Goal: Transaction & Acquisition: Book appointment/travel/reservation

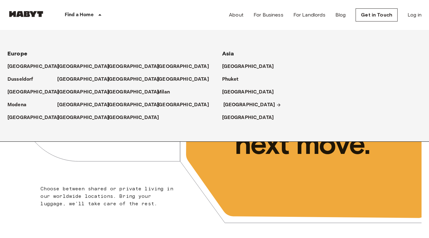
click at [224, 103] on p "[GEOGRAPHIC_DATA]" at bounding box center [249, 104] width 52 height 7
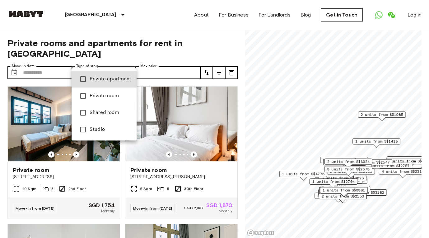
click at [110, 100] on li "Private room" at bounding box center [104, 95] width 65 height 17
type input "**********"
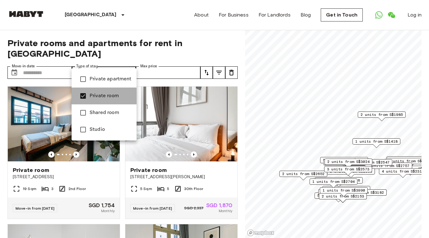
click at [110, 100] on li "Private room" at bounding box center [104, 95] width 65 height 17
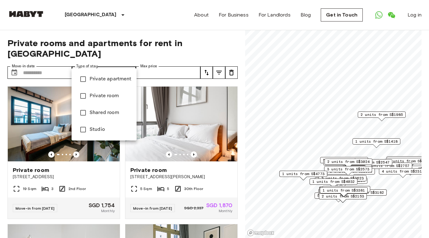
click at [108, 79] on span "Private apartment" at bounding box center [111, 78] width 42 height 7
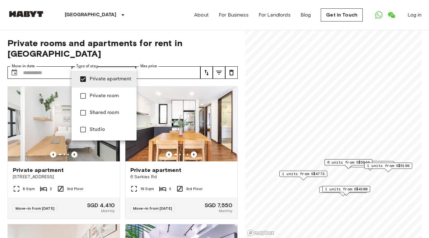
click at [173, 51] on div at bounding box center [214, 119] width 429 height 238
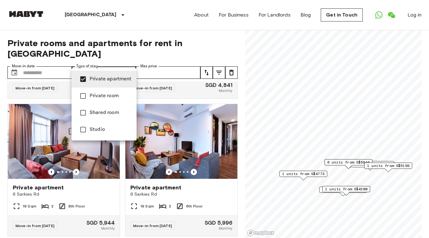
click at [103, 98] on span "Private room" at bounding box center [111, 95] width 42 height 7
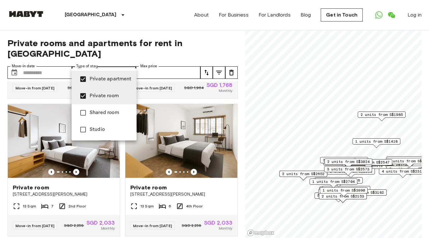
click at [97, 80] on span "Private apartment" at bounding box center [111, 78] width 42 height 7
type input "**********"
click at [30, 60] on div at bounding box center [214, 119] width 429 height 238
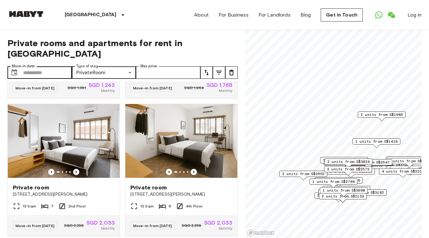
click at [21, 66] on div "​ Move-in date" at bounding box center [39, 72] width 64 height 12
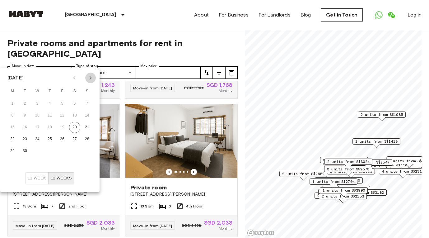
click at [91, 79] on icon "Next month" at bounding box center [90, 77] width 7 height 7
click at [64, 149] on button "28" at bounding box center [62, 150] width 11 height 11
type input "**********"
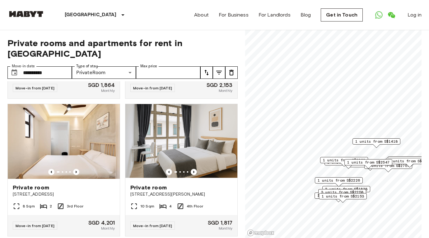
click at [45, 54] on div "**********" at bounding box center [122, 134] width 230 height 208
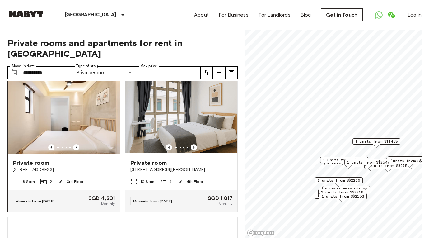
scroll to position [972, 0]
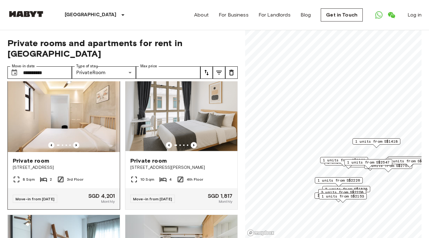
click at [78, 97] on img at bounding box center [64, 114] width 112 height 75
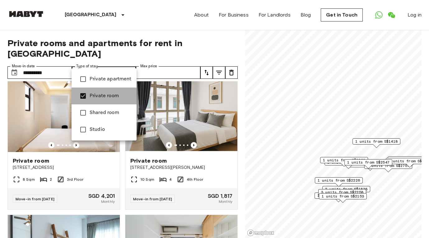
click at [91, 101] on li "Private room" at bounding box center [104, 95] width 65 height 17
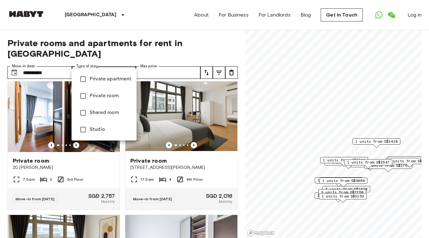
click at [91, 82] on span "Private apartment" at bounding box center [111, 78] width 42 height 7
type input "**********"
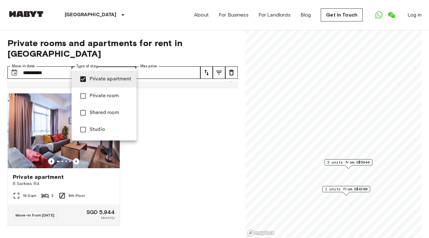
scroll to position [120, 0]
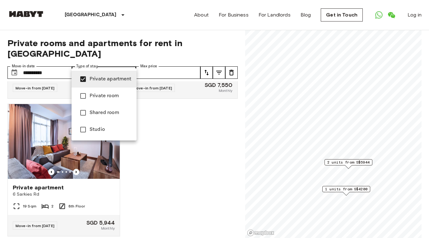
click at [176, 133] on div at bounding box center [214, 119] width 429 height 238
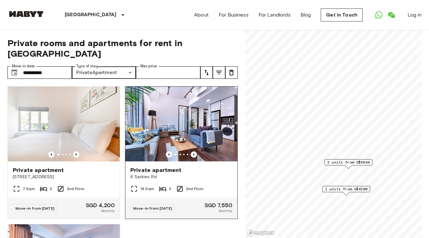
scroll to position [0, 0]
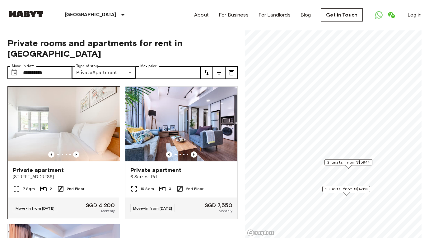
click at [82, 124] on img at bounding box center [64, 124] width 112 height 75
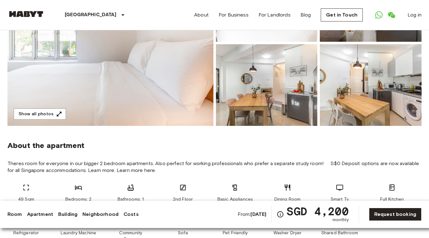
scroll to position [77, 0]
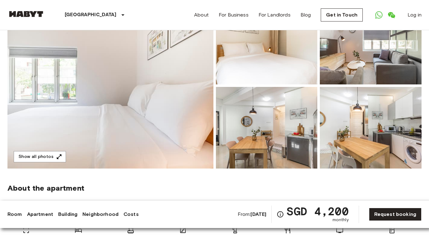
click at [125, 100] on img at bounding box center [110, 86] width 206 height 166
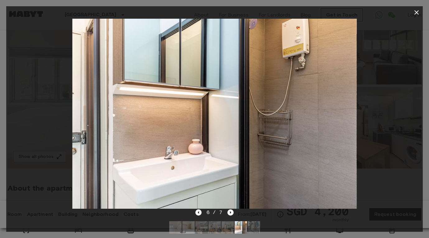
click at [416, 14] on icon "button" at bounding box center [416, 12] width 7 height 7
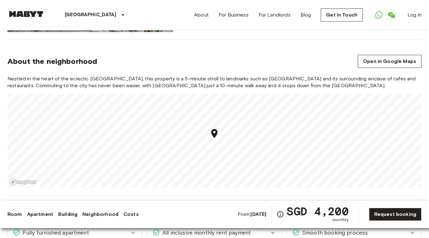
scroll to position [483, 0]
click at [384, 54] on link "Open in Google Maps" at bounding box center [390, 60] width 64 height 13
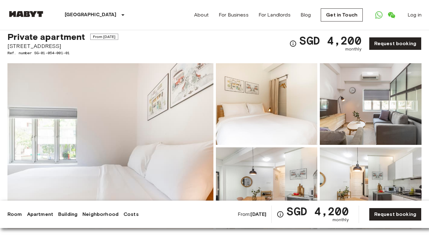
scroll to position [0, 0]
